Goal: Task Accomplishment & Management: Manage account settings

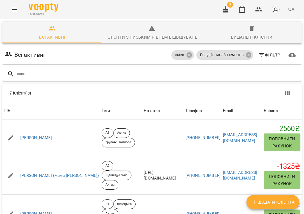
scroll to position [126, 0]
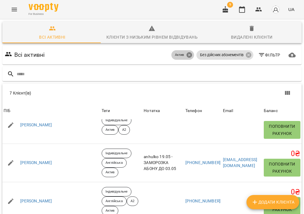
click at [192, 52] on icon at bounding box center [189, 55] width 7 height 7
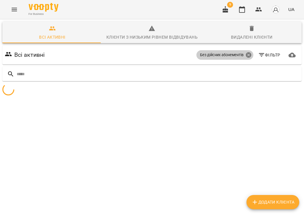
click at [245, 52] on icon at bounding box center [248, 55] width 7 height 7
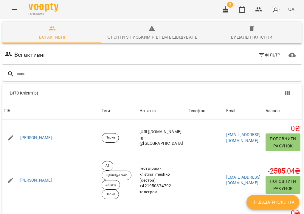
click at [225, 9] on icon "button" at bounding box center [224, 9] width 5 height 7
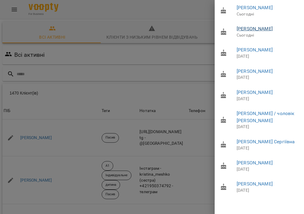
click at [243, 28] on link "[PERSON_NAME]" at bounding box center [254, 29] width 36 height 6
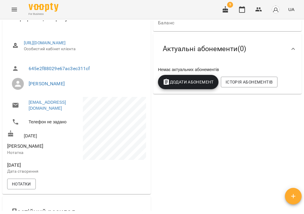
scroll to position [71, 0]
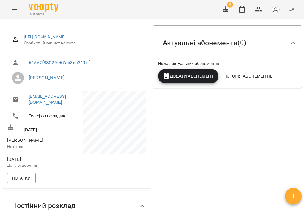
click at [172, 200] on div "0 ₴ Баланс Поповнити рахунок Актуальні абонементи ( 0 ) Немає актуальних абонем…" at bounding box center [227, 127] width 151 height 265
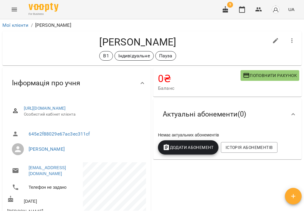
scroll to position [0, 0]
click at [225, 8] on icon "button" at bounding box center [224, 9] width 5 height 7
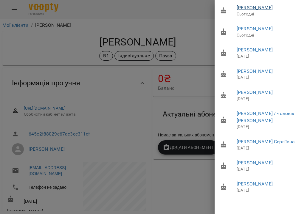
click at [251, 7] on link "[PERSON_NAME]" at bounding box center [254, 8] width 36 height 6
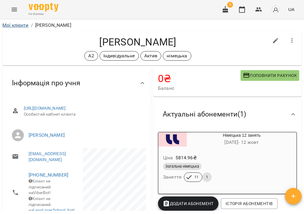
click at [24, 26] on link "Мої клієнти" at bounding box center [15, 25] width 26 height 6
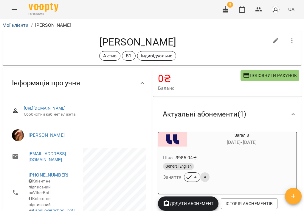
click at [28, 26] on link "Мої клієнти" at bounding box center [15, 25] width 26 height 6
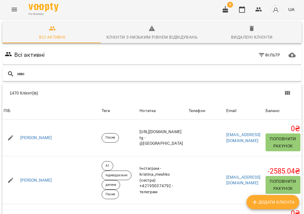
click at [147, 70] on input "text" at bounding box center [158, 74] width 282 height 10
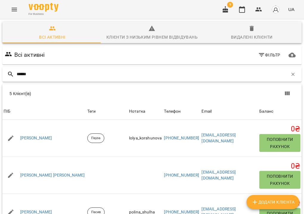
click at [19, 76] on input "******" at bounding box center [152, 74] width 271 height 10
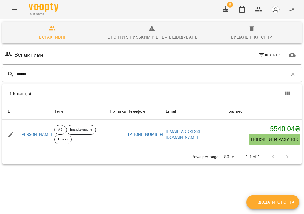
scroll to position [0, 0]
type input "******"
click at [290, 75] on icon "button" at bounding box center [292, 74] width 5 height 5
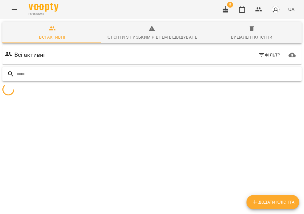
click at [193, 74] on input "text" at bounding box center [158, 74] width 282 height 10
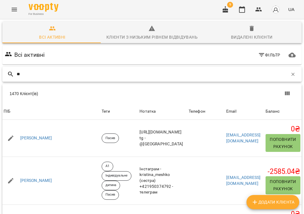
type input "*"
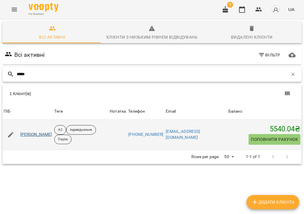
type input "*****"
click at [50, 136] on link "[PERSON_NAME]" at bounding box center [36, 135] width 32 height 6
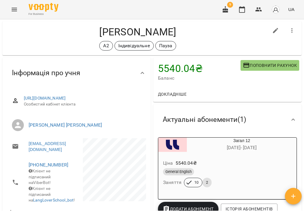
scroll to position [12, 0]
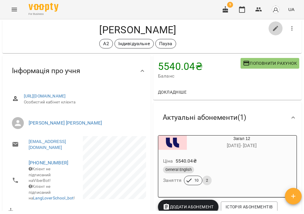
click at [273, 29] on icon "button" at bounding box center [275, 28] width 5 height 5
select select "**"
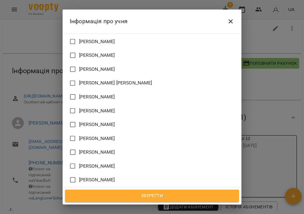
scroll to position [561, 0]
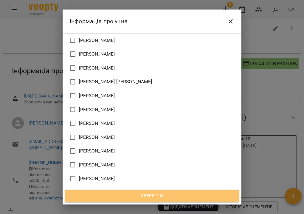
click at [131, 195] on span "Зберегти" at bounding box center [151, 196] width 161 height 8
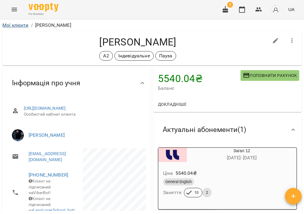
click at [17, 24] on link "Мої клієнти" at bounding box center [15, 25] width 26 height 6
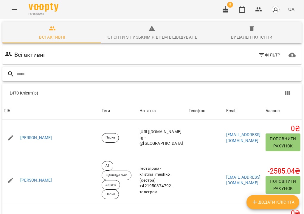
click at [95, 77] on input "text" at bounding box center [158, 74] width 282 height 10
type input "******"
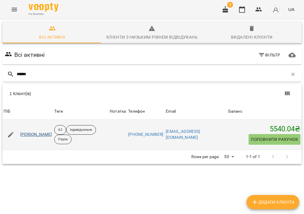
click at [52, 136] on link "[PERSON_NAME]" at bounding box center [36, 135] width 32 height 6
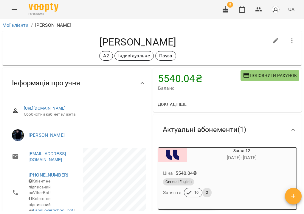
scroll to position [4, 0]
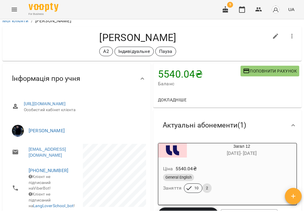
click at [273, 35] on icon "button" at bounding box center [275, 36] width 7 height 7
select select "**"
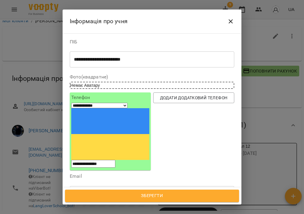
click at [229, 23] on icon "Close" at bounding box center [230, 21] width 7 height 7
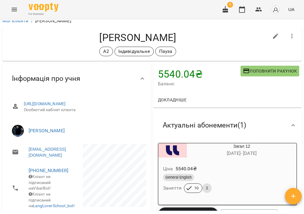
click at [249, 172] on div "Ціна 5540.04 ₴" at bounding box center [227, 169] width 131 height 11
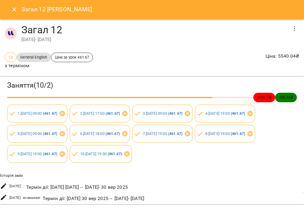
click at [290, 30] on icon "button" at bounding box center [293, 28] width 7 height 7
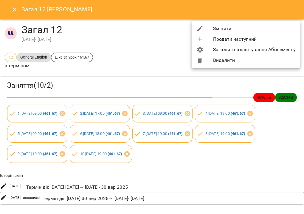
click at [279, 30] on li "Змінити" at bounding box center [245, 28] width 108 height 11
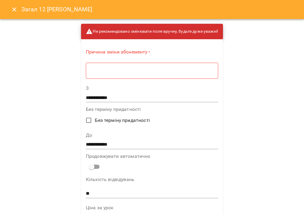
click at [183, 72] on textarea at bounding box center [152, 70] width 124 height 5
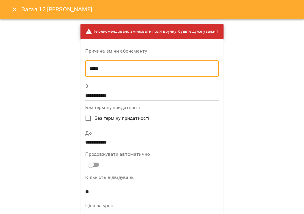
type textarea "*****"
click at [108, 143] on input "**********" at bounding box center [151, 143] width 133 height 10
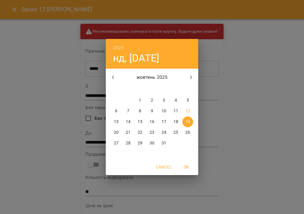
click at [114, 123] on p "13" at bounding box center [116, 122] width 5 height 6
type input "**********"
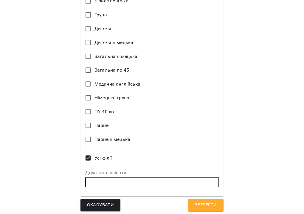
scroll to position [383, 0]
click at [189, 206] on button "Зберегти" at bounding box center [205, 205] width 35 height 12
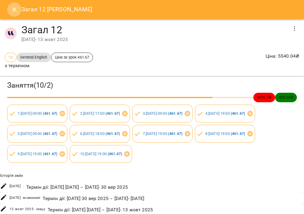
click at [15, 12] on icon "Close" at bounding box center [14, 9] width 7 height 7
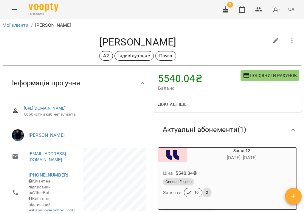
scroll to position [0, 0]
click at [274, 40] on icon "button" at bounding box center [275, 40] width 7 height 7
select select "**"
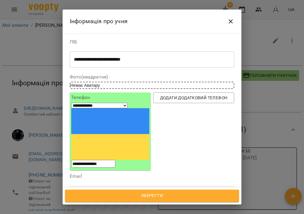
type input "****"
click at [124, 192] on div "Пасив" at bounding box center [152, 197] width 164 height 11
click at [144, 197] on span "Зберегти" at bounding box center [151, 196] width 161 height 8
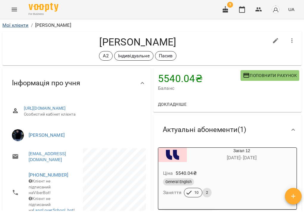
click at [18, 26] on link "Мої клієнти" at bounding box center [15, 25] width 26 height 6
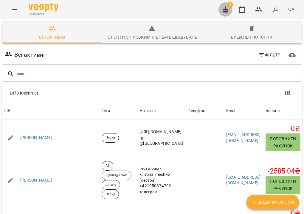
click at [227, 10] on icon "button" at bounding box center [224, 9] width 5 height 7
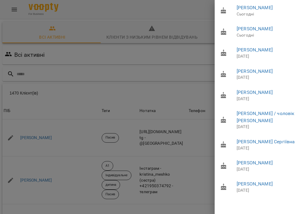
click at [144, 52] on div at bounding box center [152, 107] width 304 height 214
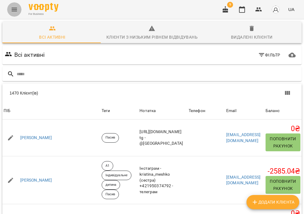
click at [9, 7] on button "Menu" at bounding box center [14, 9] width 14 height 14
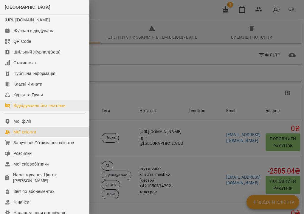
click at [37, 109] on div "Відвідування без платіжки" at bounding box center [39, 106] width 52 height 6
